Goal: Check status: Check status

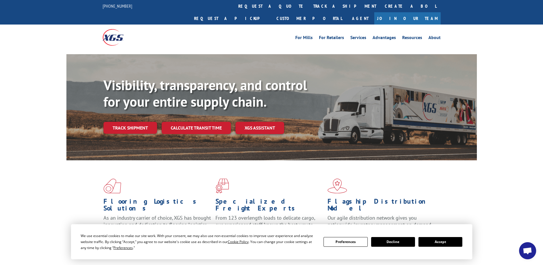
click at [461, 192] on div "Flooring Logistics Solutions As an industry carrier of choice, XGS has brought …" at bounding box center [271, 212] width 410 height 105
click at [139, 122] on link "Track shipment" at bounding box center [130, 128] width 54 height 12
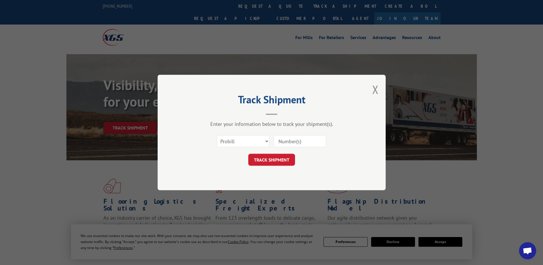
click at [308, 142] on input at bounding box center [300, 141] width 52 height 12
click at [260, 135] on select "Select category... Probill BOL PO" at bounding box center [243, 141] width 52 height 12
click at [259, 140] on select "Select category... Probill BOL PO" at bounding box center [243, 141] width 52 height 12
click at [306, 145] on input at bounding box center [300, 141] width 52 height 12
type input "17504164"
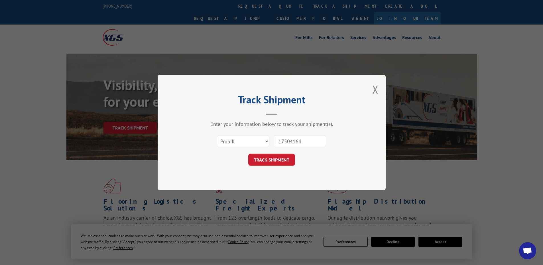
click button "TRACK SHIPMENT" at bounding box center [271, 160] width 47 height 12
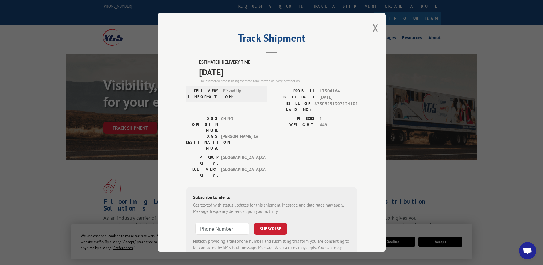
click at [306, 154] on div "[GEOGRAPHIC_DATA]: [GEOGRAPHIC_DATA] , [GEOGRAPHIC_DATA] DELIVERY CITY: [GEOGRA…" at bounding box center [271, 167] width 171 height 27
